Goal: Information Seeking & Learning: Learn about a topic

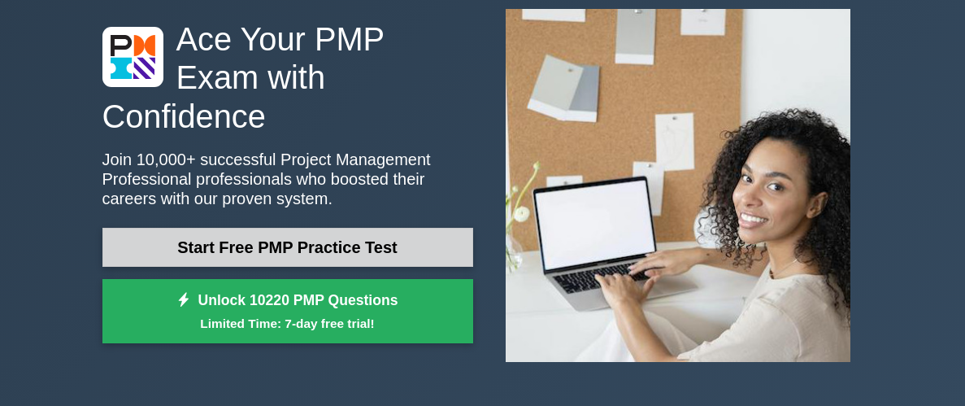
click at [306, 235] on link "Start Free PMP Practice Test" at bounding box center [287, 247] width 371 height 39
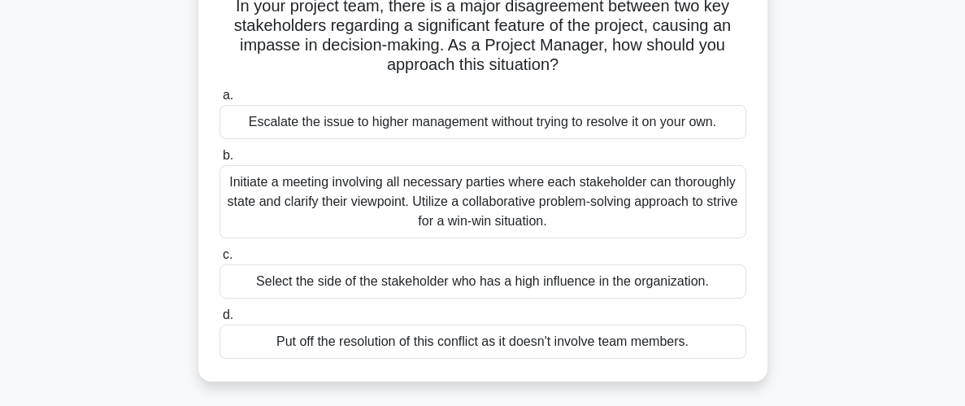
scroll to position [134, 0]
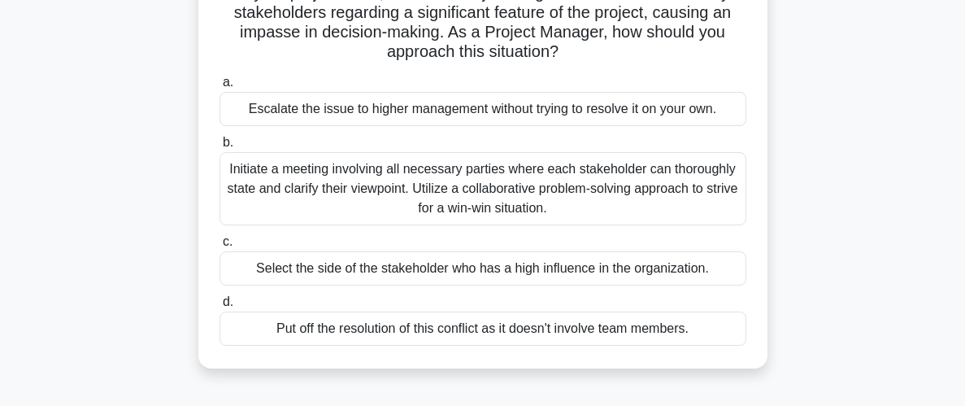
click at [446, 186] on div "Initiate a meeting involving all necessary parties where each stakeholder can t…" at bounding box center [482, 188] width 527 height 73
click at [219, 148] on input "b. Initiate a meeting involving all necessary parties where each stakeholder ca…" at bounding box center [219, 142] width 0 height 11
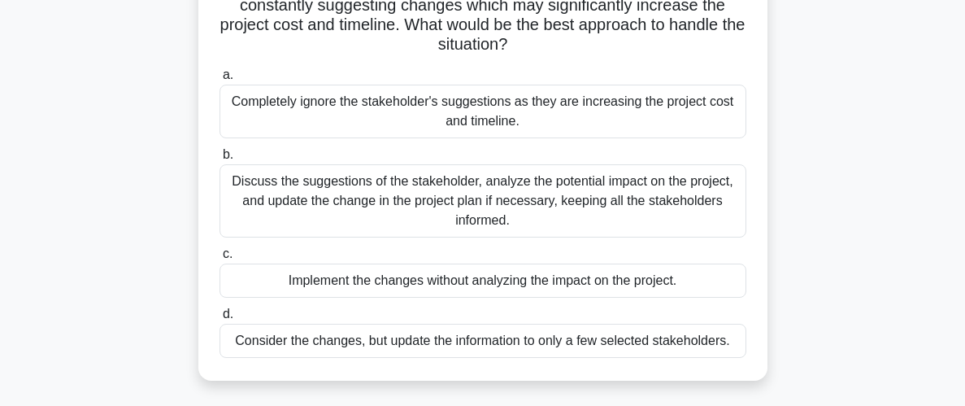
scroll to position [167, 0]
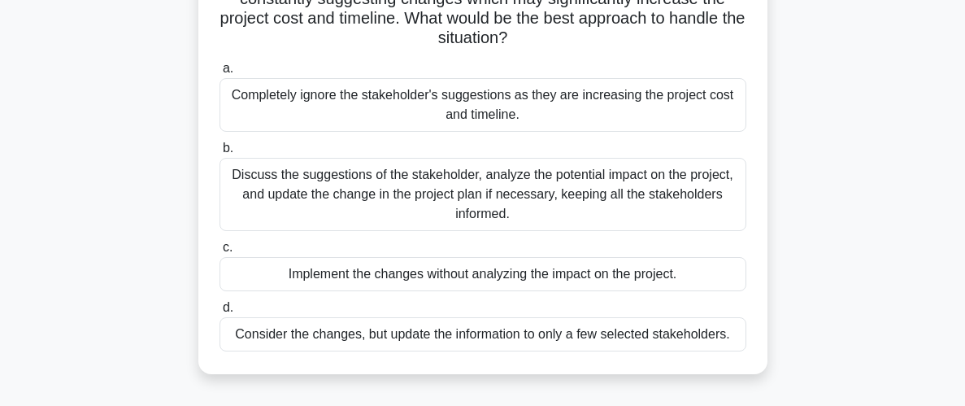
click at [545, 202] on div "Discuss the suggestions of the stakeholder, analyze the potential impact on the…" at bounding box center [482, 194] width 527 height 73
click at [219, 154] on input "b. Discuss the suggestions of the stakeholder, analyze the potential impact on …" at bounding box center [219, 148] width 0 height 11
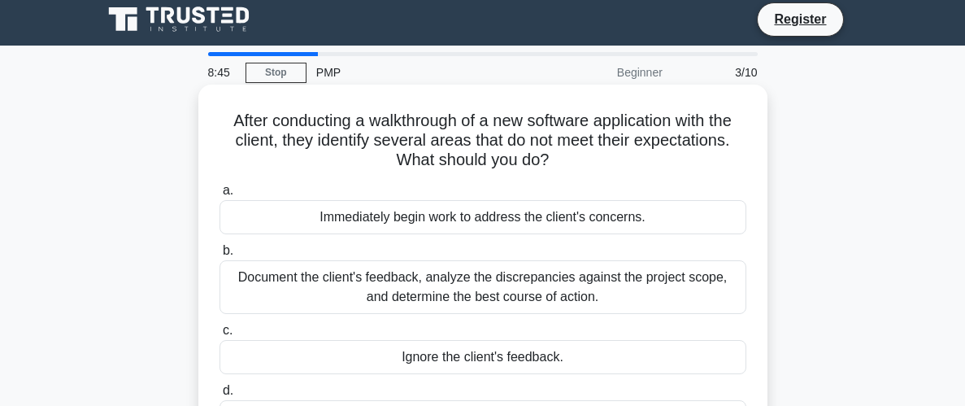
scroll to position [15, 0]
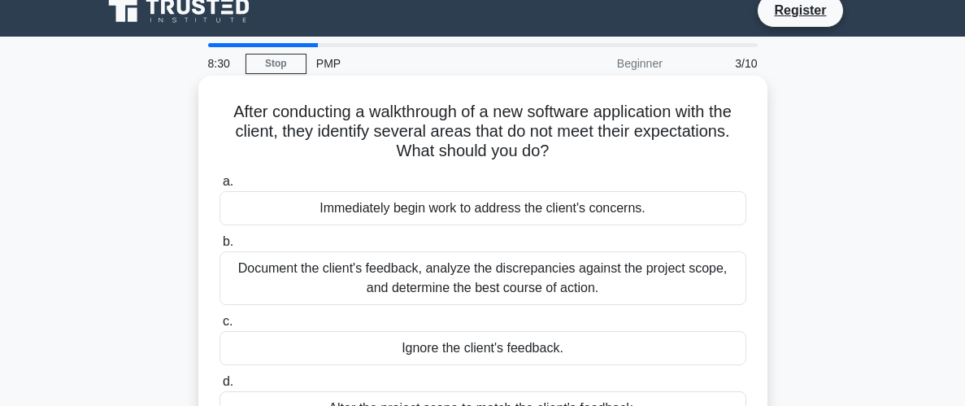
click at [534, 285] on div "Document the client's feedback, analyze the discrepancies against the project s…" at bounding box center [482, 278] width 527 height 54
click at [219, 247] on input "b. Document the client's feedback, analyze the discrepancies against the projec…" at bounding box center [219, 242] width 0 height 11
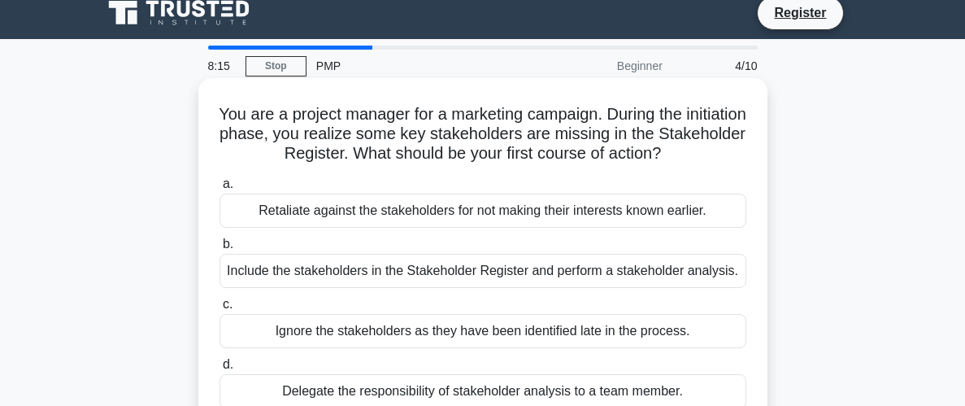
scroll to position [26, 0]
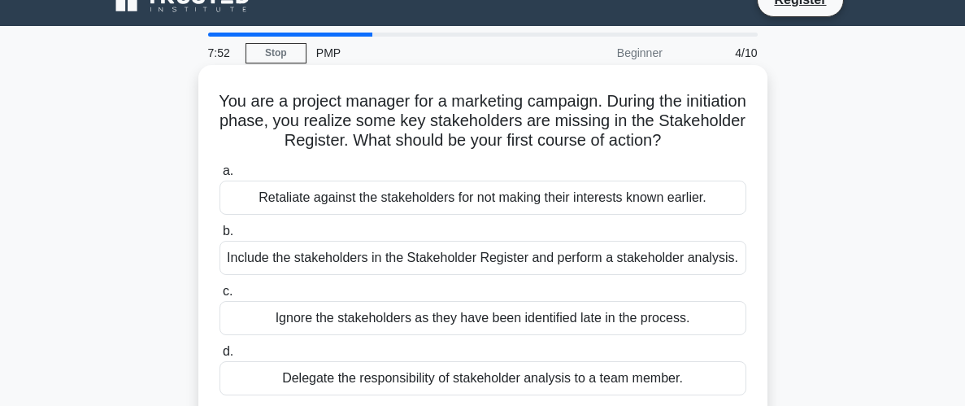
click at [602, 259] on div "Include the stakeholders in the Stakeholder Register and perform a stakeholder …" at bounding box center [482, 258] width 527 height 34
click at [219, 237] on input "b. Include the stakeholders in the Stakeholder Register and perform a stakehold…" at bounding box center [219, 231] width 0 height 11
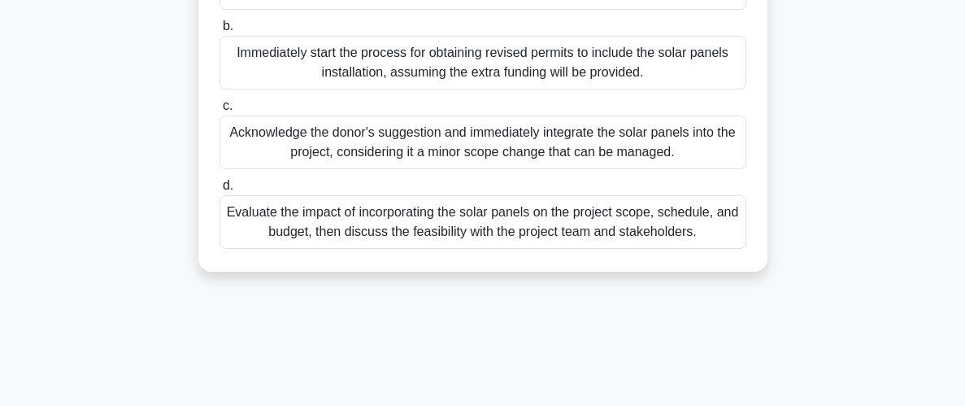
scroll to position [343, 0]
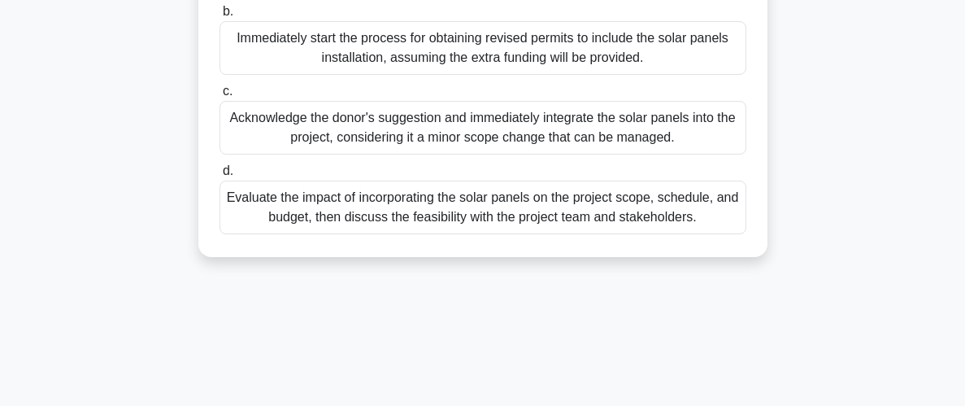
click at [476, 218] on div "Evaluate the impact of incorporating the solar panels on the project scope, sch…" at bounding box center [482, 207] width 527 height 54
click at [219, 176] on input "d. Evaluate the impact of incorporating the solar panels on the project scope, …" at bounding box center [219, 171] width 0 height 11
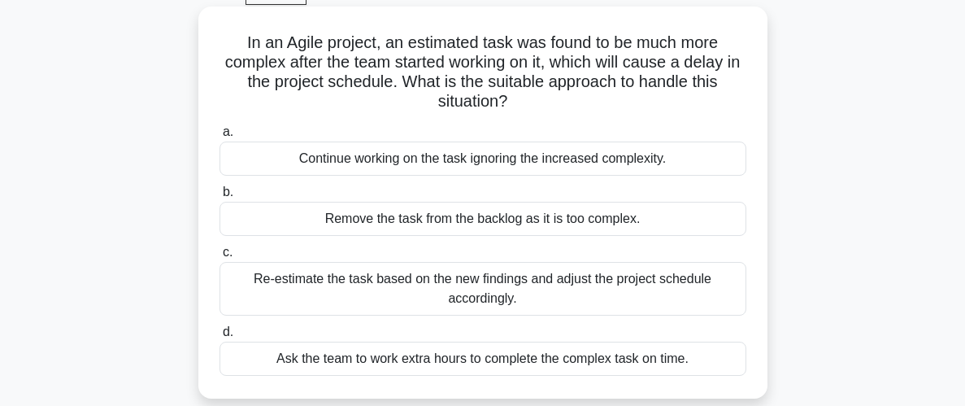
scroll to position [85, 0]
click at [502, 284] on div "Re-estimate the task based on the new findings and adjust the project schedule …" at bounding box center [482, 288] width 527 height 54
click at [219, 257] on input "c. Re-estimate the task based on the new findings and adjust the project schedu…" at bounding box center [219, 251] width 0 height 11
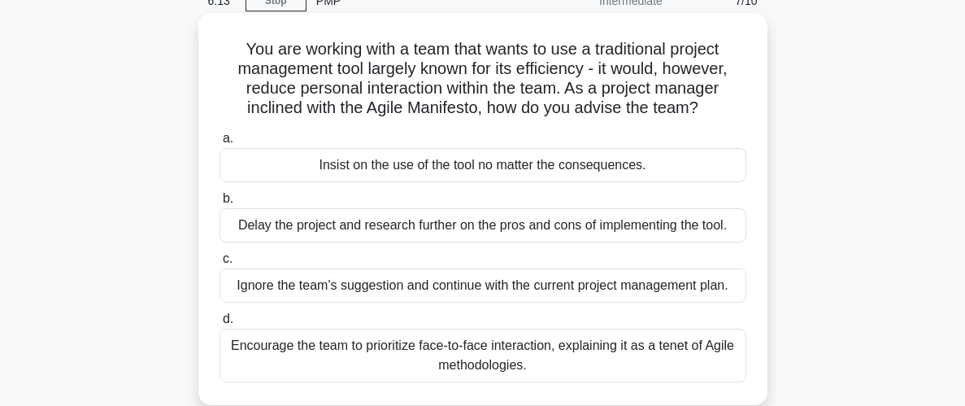
scroll to position [103, 0]
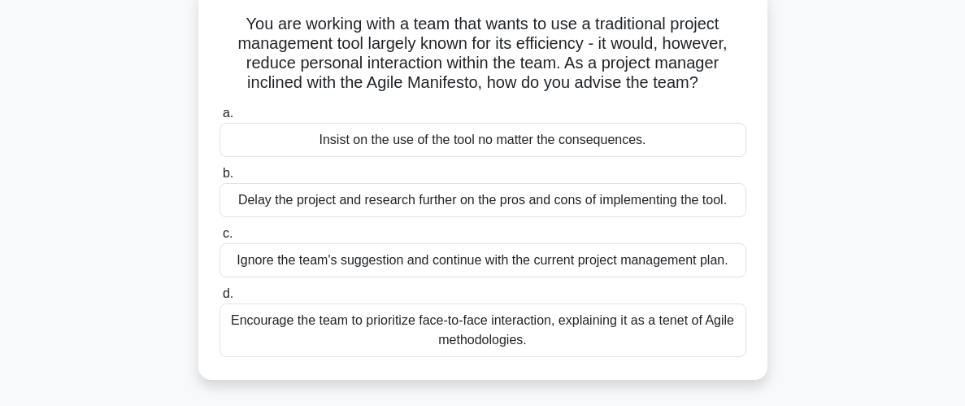
click at [528, 319] on div "Encourage the team to prioritize face-to-face interaction, explaining it as a t…" at bounding box center [482, 330] width 527 height 54
click at [219, 299] on input "d. Encourage the team to prioritize face-to-face interaction, explaining it as …" at bounding box center [219, 294] width 0 height 11
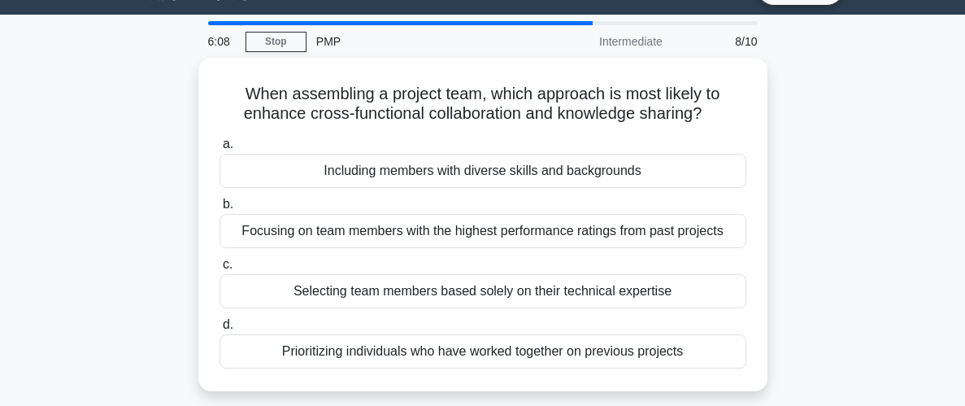
scroll to position [0, 0]
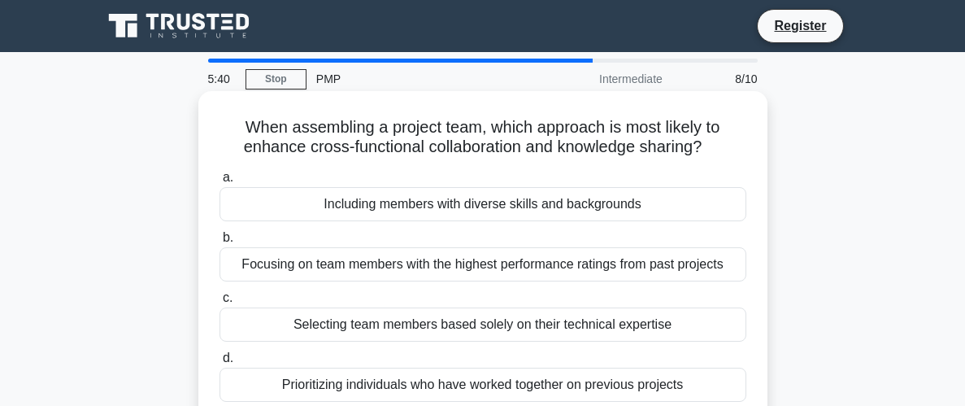
click at [617, 209] on div "Including members with diverse skills and backgrounds" at bounding box center [482, 204] width 527 height 34
click at [219, 183] on input "a. Including members with diverse skills and backgrounds" at bounding box center [219, 177] width 0 height 11
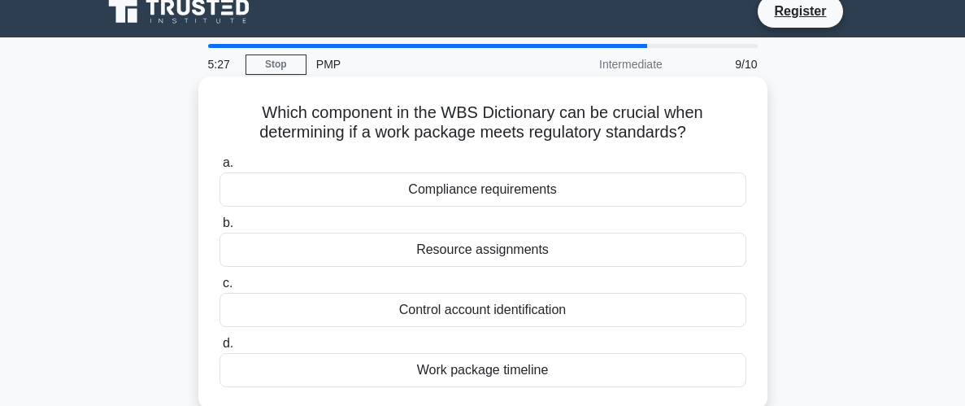
scroll to position [25, 0]
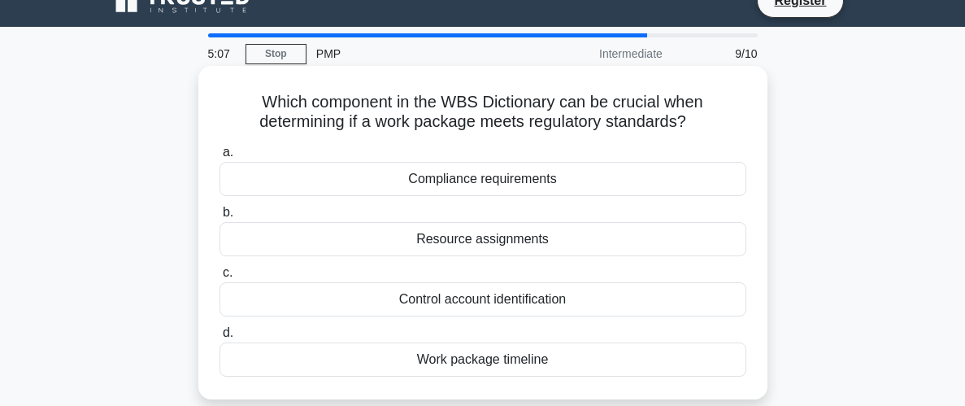
click at [499, 182] on div "Compliance requirements" at bounding box center [482, 179] width 527 height 34
click at [219, 158] on input "a. Compliance requirements" at bounding box center [219, 152] width 0 height 11
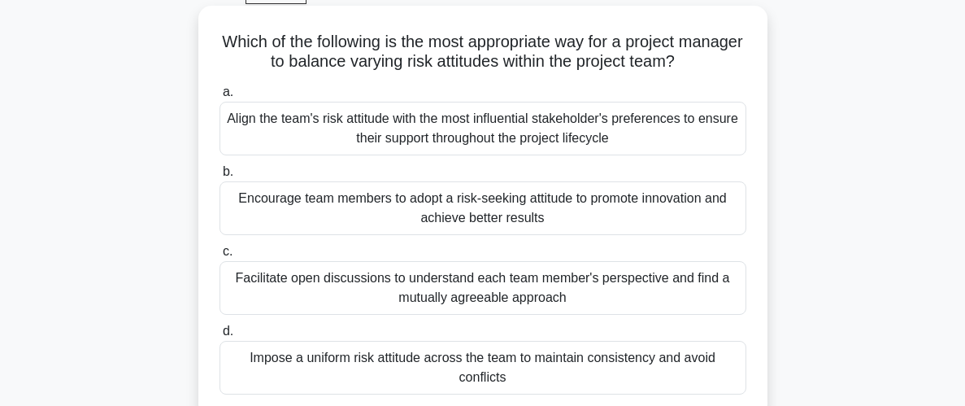
scroll to position [92, 0]
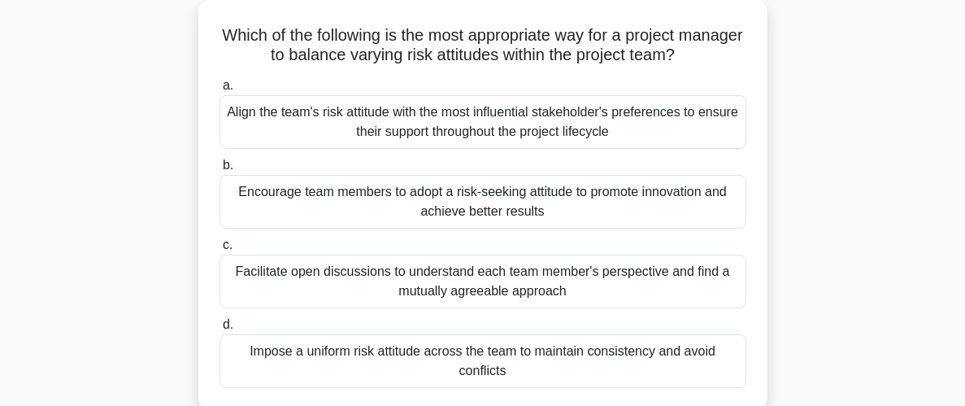
click at [501, 286] on div "Facilitate open discussions to understand each team member's perspective and fi…" at bounding box center [482, 281] width 527 height 54
click at [219, 250] on input "c. Facilitate open discussions to understand each team member's perspective and…" at bounding box center [219, 245] width 0 height 11
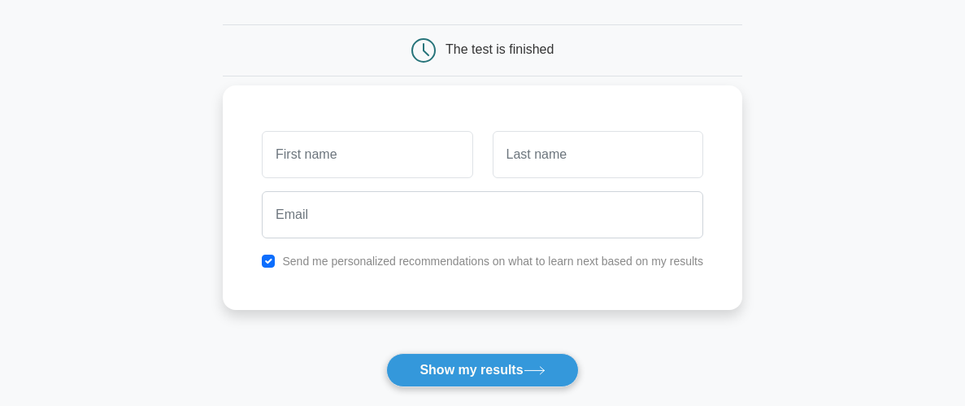
scroll to position [144, 0]
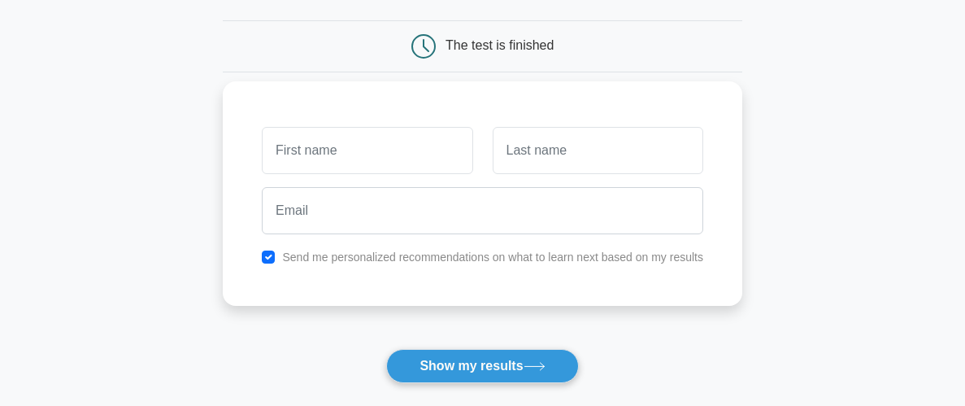
click at [367, 156] on input "text" at bounding box center [367, 150] width 211 height 47
type input "[PERSON_NAME]"
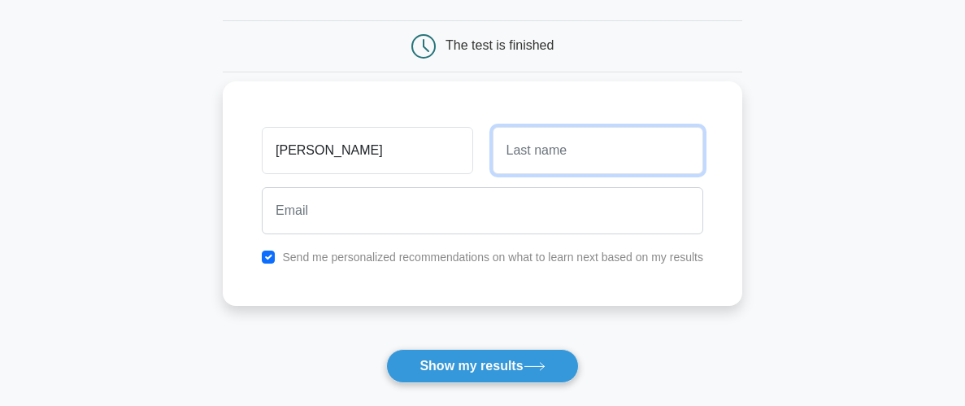
click at [532, 152] on input "text" at bounding box center [598, 150] width 211 height 47
type input "Vecchio"
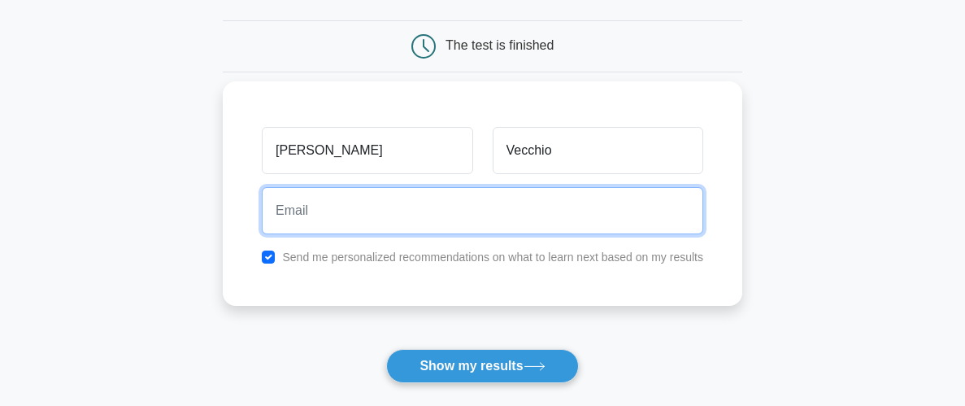
click at [365, 205] on input "email" at bounding box center [482, 210] width 441 height 47
type input "iv42me@yahoo.com"
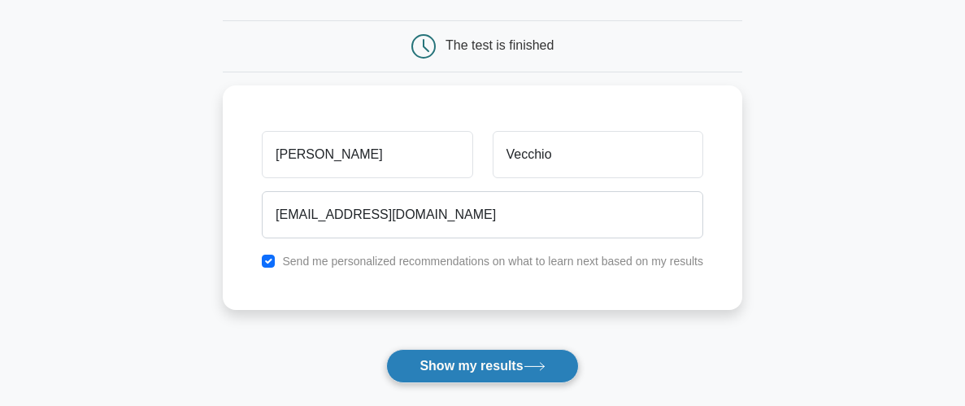
click at [459, 369] on button "Show my results" at bounding box center [482, 366] width 192 height 34
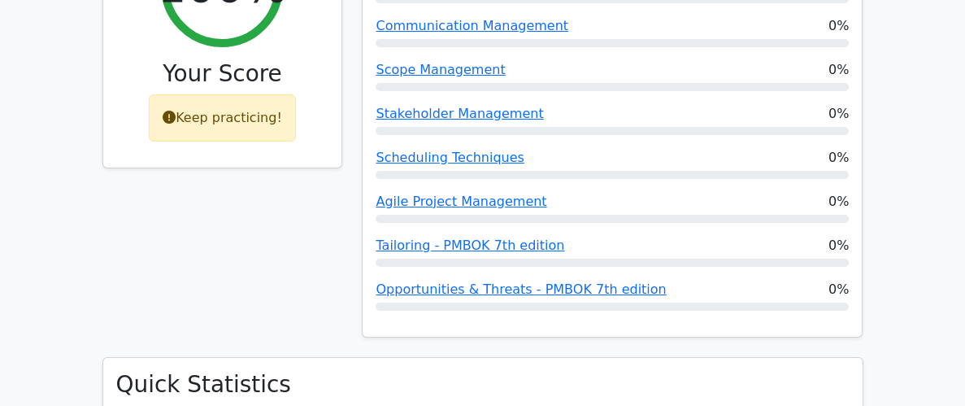
scroll to position [911, 0]
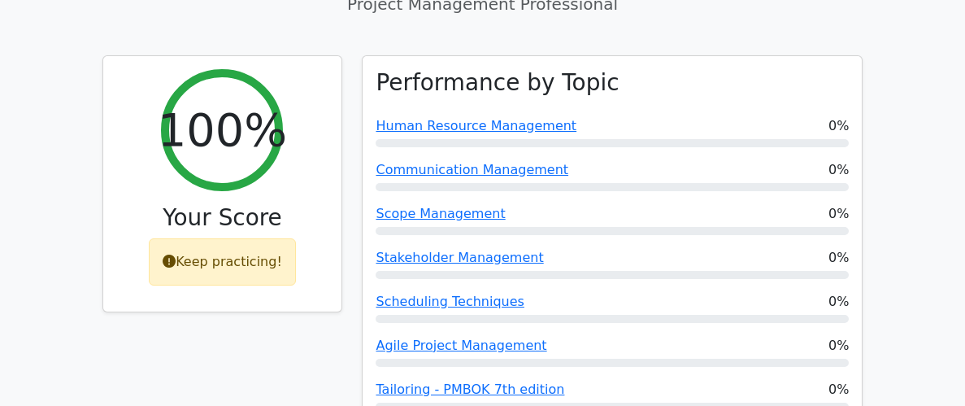
scroll to position [630, 0]
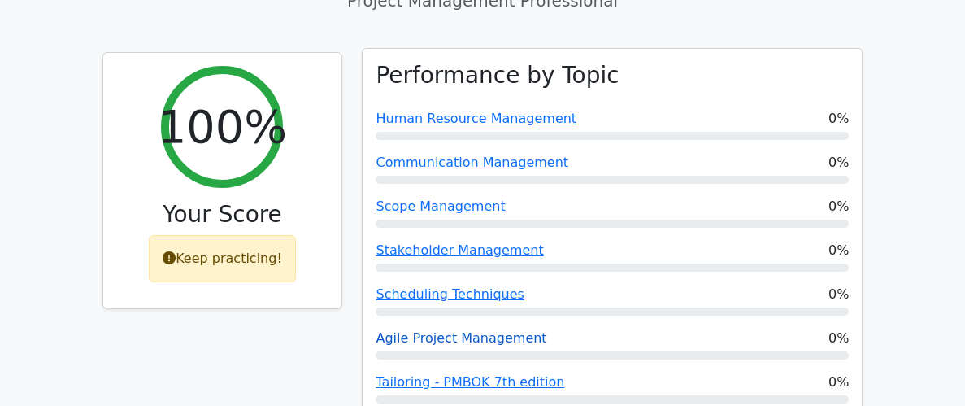
click at [436, 330] on link "Agile Project Management" at bounding box center [461, 337] width 171 height 15
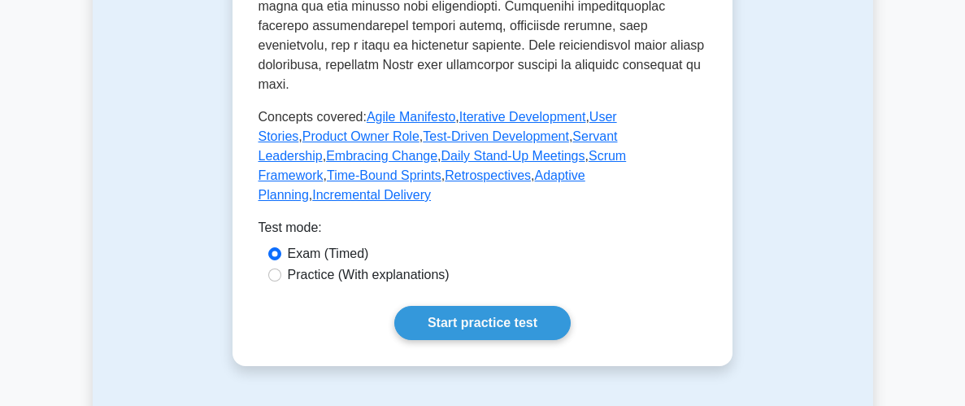
scroll to position [921, 0]
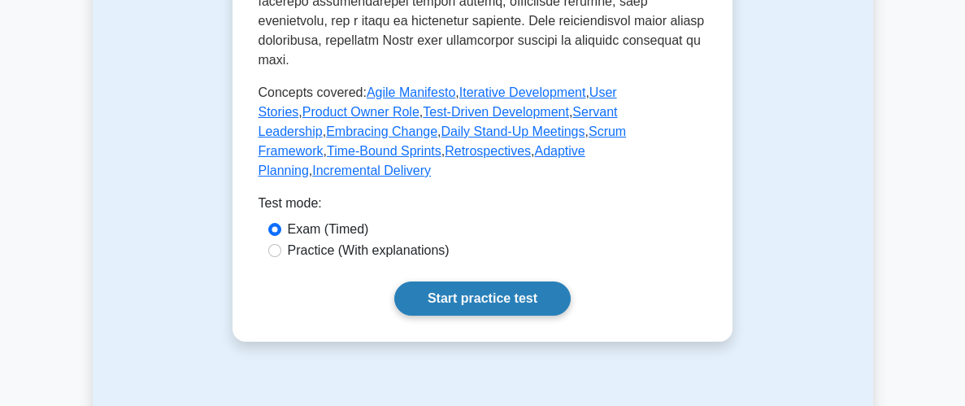
click at [482, 281] on link "Start practice test" at bounding box center [482, 298] width 176 height 34
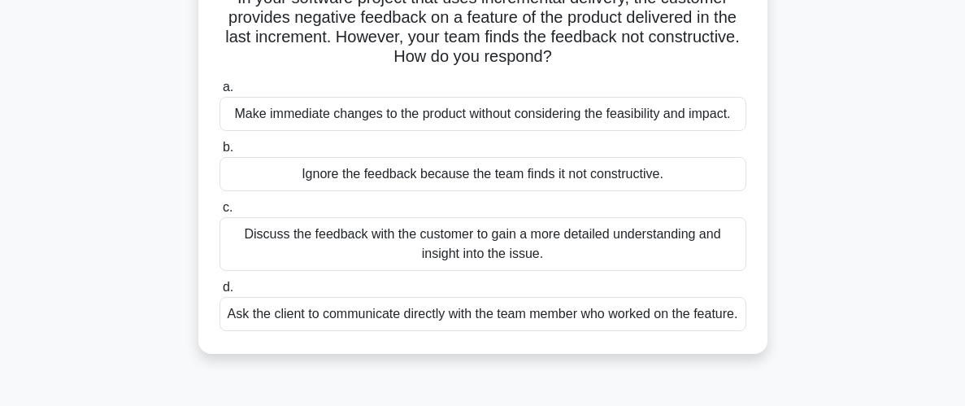
scroll to position [129, 0]
click at [492, 254] on div "Discuss the feedback with the customer to gain a more detailed understanding an…" at bounding box center [482, 244] width 527 height 54
click at [219, 213] on input "c. Discuss the feedback with the customer to gain a more detailed understanding…" at bounding box center [219, 207] width 0 height 11
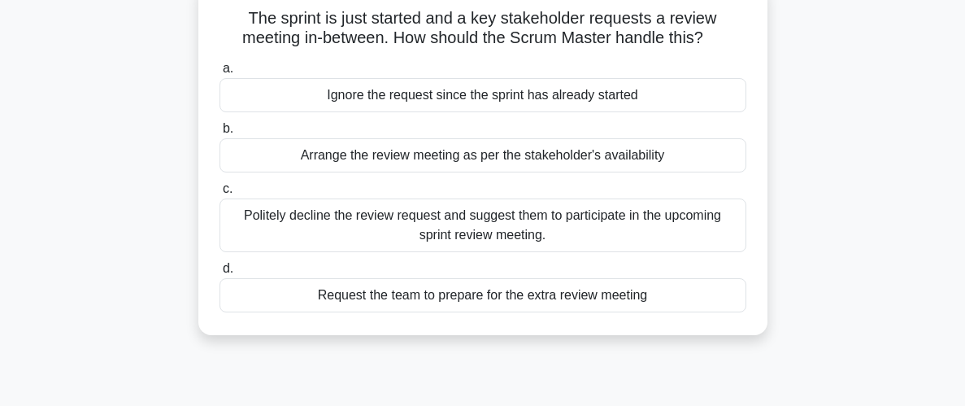
scroll to position [114, 0]
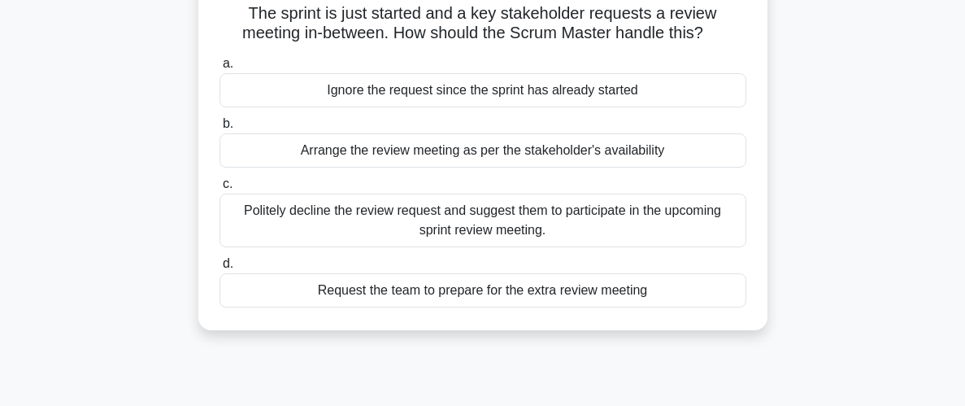
click at [507, 154] on div "Arrange the review meeting as per the stakeholder's availability" at bounding box center [482, 150] width 527 height 34
click at [219, 129] on input "b. Arrange the review meeting as per the stakeholder's availability" at bounding box center [219, 124] width 0 height 11
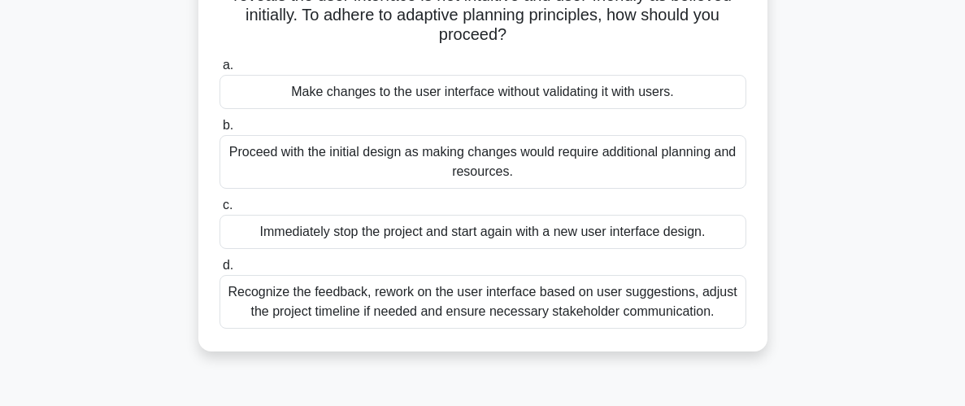
scroll to position [161, 0]
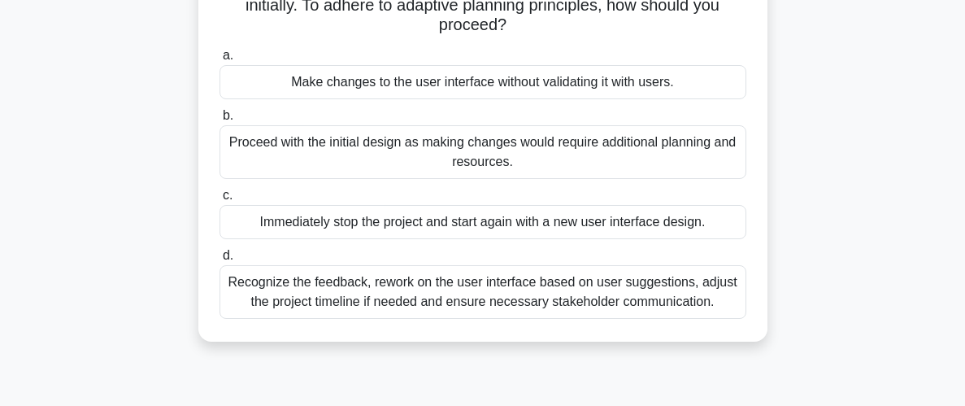
click at [496, 299] on div "Recognize the feedback, rework on the user interface based on user suggestions,…" at bounding box center [482, 292] width 527 height 54
click at [333, 278] on div "Recognize the feedback, rework on the user interface based on user suggestions,…" at bounding box center [482, 292] width 527 height 54
click at [219, 261] on input "d. Recognize the feedback, rework on the user interface based on user suggestio…" at bounding box center [219, 255] width 0 height 11
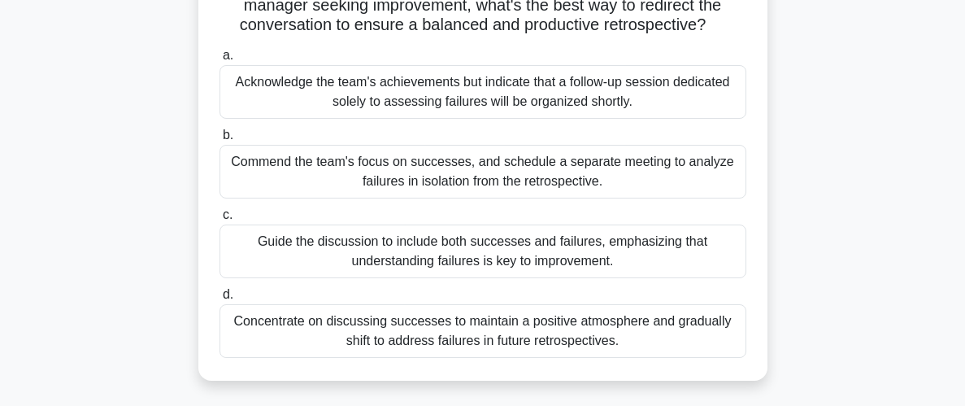
click at [485, 328] on div "Concentrate on discussing successes to maintain a positive atmosphere and gradu…" at bounding box center [482, 331] width 527 height 54
click at [219, 300] on input "d. Concentrate on discussing successes to maintain a positive atmosphere and gr…" at bounding box center [219, 294] width 0 height 11
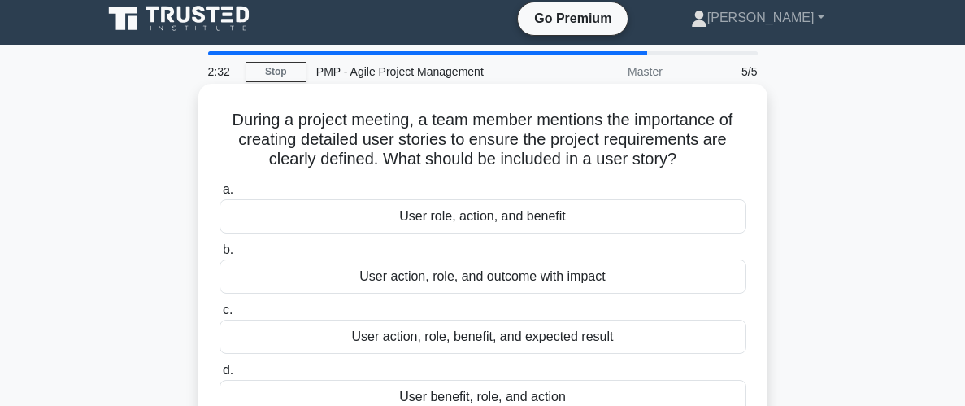
scroll to position [43, 0]
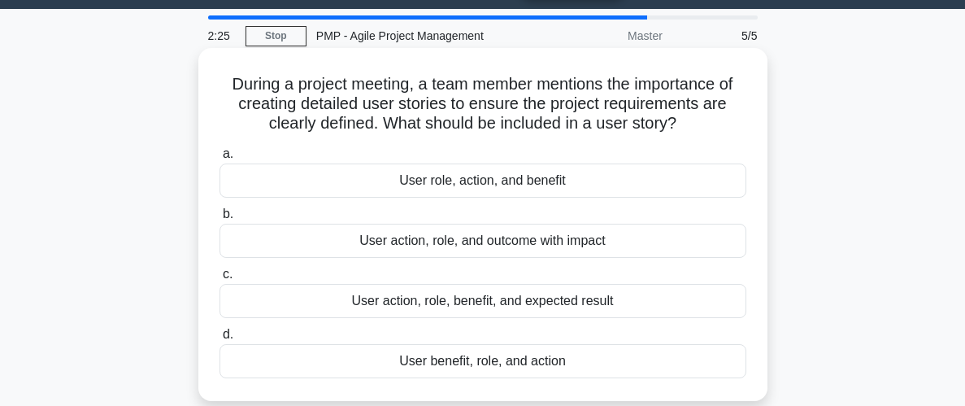
click at [509, 302] on div "User action, role, benefit, and expected result" at bounding box center [482, 301] width 527 height 34
click at [219, 280] on input "c. User action, role, benefit, and expected result" at bounding box center [219, 274] width 0 height 11
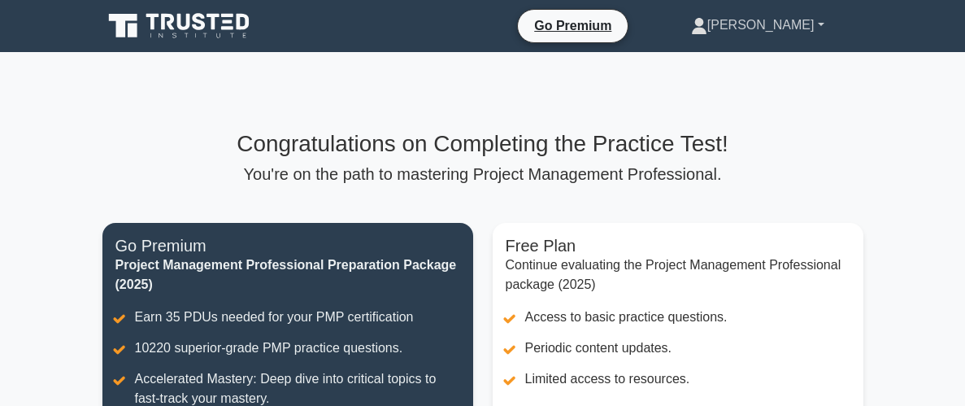
click at [815, 27] on link "[PERSON_NAME]" at bounding box center [757, 25] width 211 height 33
drag, startPoint x: 845, startPoint y: 176, endPoint x: 851, endPoint y: 31, distance: 145.6
click at [846, 176] on p "You're on the path to mastering Project Management Professional." at bounding box center [482, 174] width 761 height 20
